Goal: Task Accomplishment & Management: Use online tool/utility

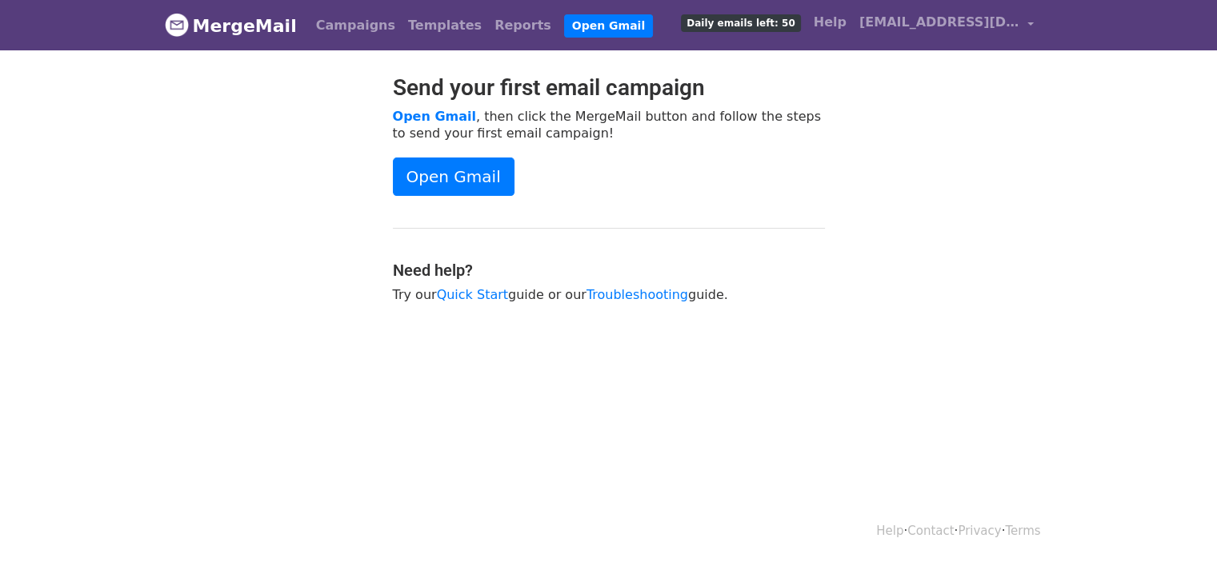
click at [452, 184] on link "Open Gmail" at bounding box center [454, 177] width 122 height 38
click at [920, 406] on html "MergeMail Campaigns Templates Reports Open Gmail Daily emails left: 50 Help leg…" at bounding box center [608, 281] width 1217 height 562
click at [430, 165] on link "Open Gmail" at bounding box center [454, 177] width 122 height 38
click at [966, 22] on span "[EMAIL_ADDRESS][DOMAIN_NAME]" at bounding box center [939, 22] width 160 height 19
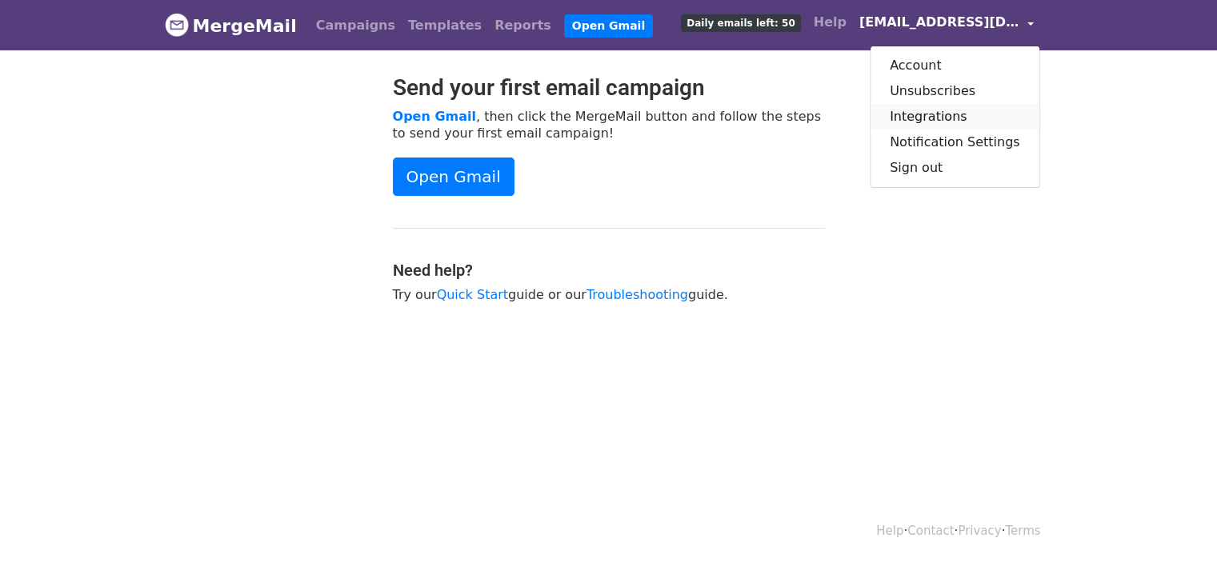
click at [941, 120] on link "Integrations" at bounding box center [954, 117] width 169 height 26
